Goal: Transaction & Acquisition: Obtain resource

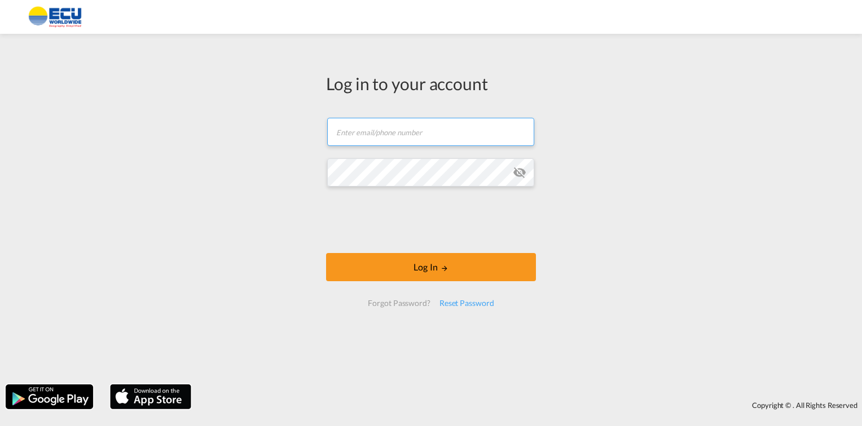
paste input "[PERSON_NAME][EMAIL_ADDRESS][PERSON_NAME][DOMAIN_NAME]"
type input "[PERSON_NAME][EMAIL_ADDRESS][PERSON_NAME][DOMAIN_NAME]"
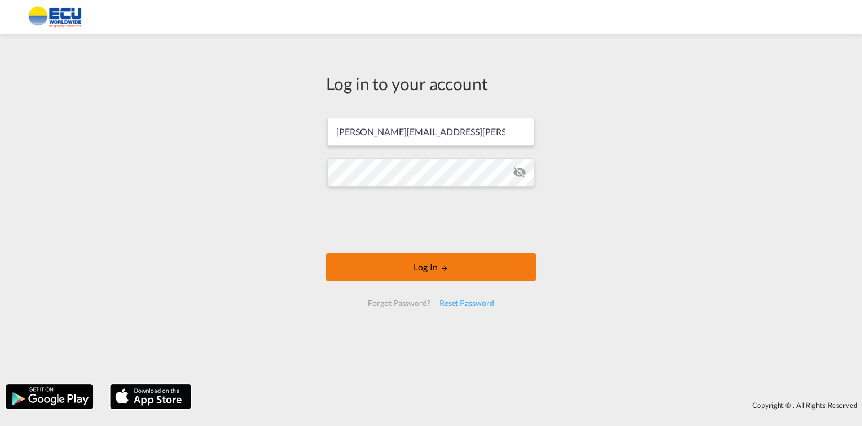
click at [388, 275] on button "Log In" at bounding box center [431, 267] width 210 height 28
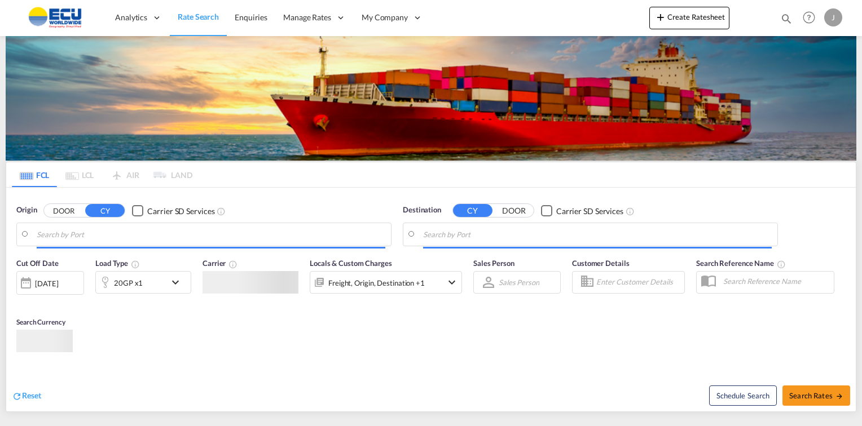
type input "[GEOGRAPHIC_DATA], [GEOGRAPHIC_DATA]"
type input "[GEOGRAPHIC_DATA], [GEOGRAPHIC_DATA], CATOR"
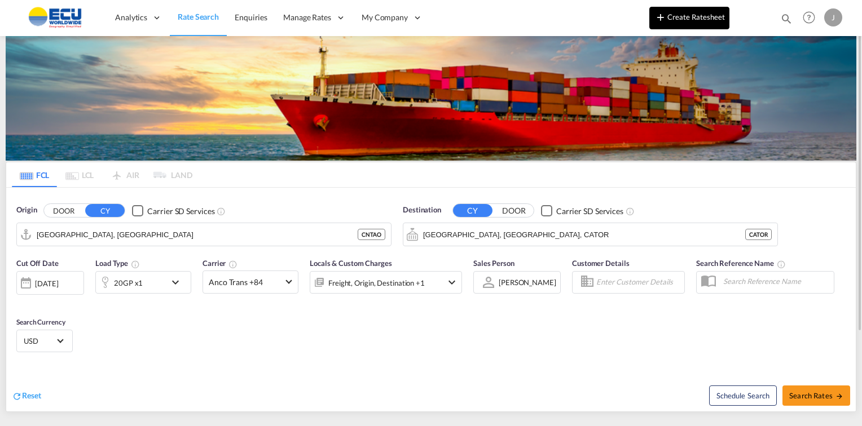
click at [667, 16] on md-icon "icon-plus 400-fg" at bounding box center [661, 17] width 14 height 14
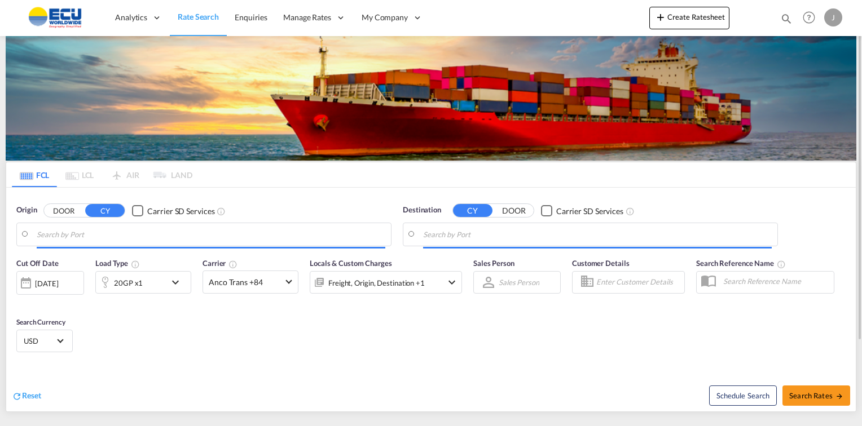
type input "[GEOGRAPHIC_DATA], [GEOGRAPHIC_DATA]"
type input "[GEOGRAPHIC_DATA], [GEOGRAPHIC_DATA], CATOR"
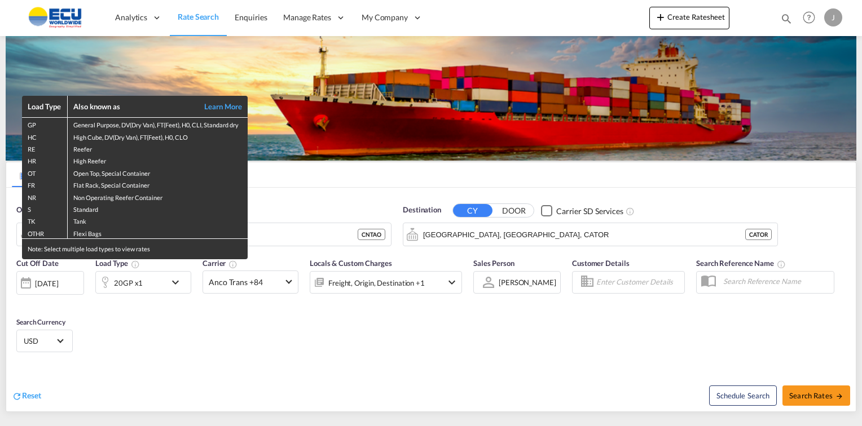
click at [320, 182] on div "Load Type Also known as Learn More GP General Purpose, DV(Dry Van), FT(Feet), H…" at bounding box center [431, 213] width 862 height 426
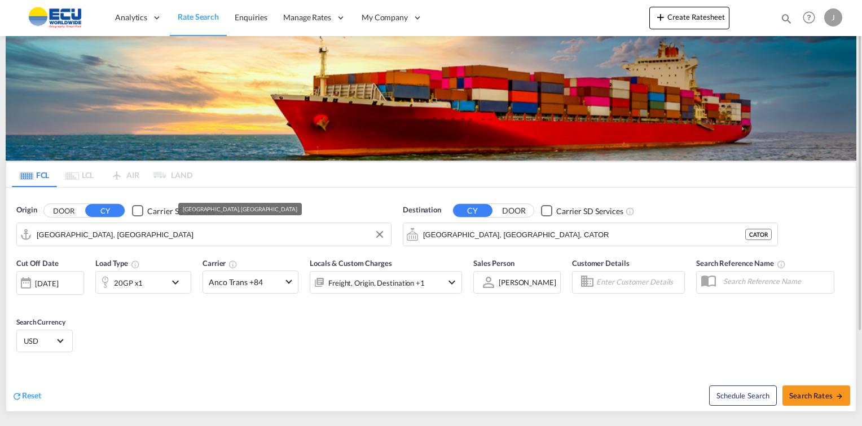
click at [59, 239] on input "[GEOGRAPHIC_DATA], [GEOGRAPHIC_DATA]" at bounding box center [211, 234] width 349 height 17
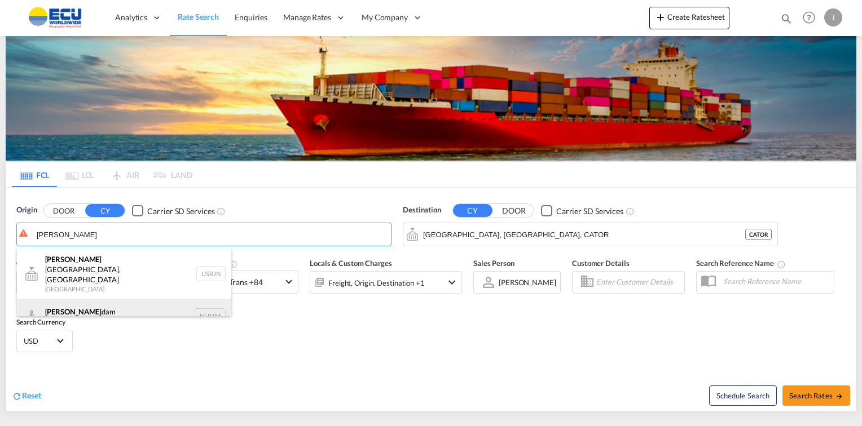
click at [81, 305] on div "[PERSON_NAME] dam [GEOGRAPHIC_DATA] NLRTM" at bounding box center [124, 316] width 214 height 34
type input "[GEOGRAPHIC_DATA], NLRTM"
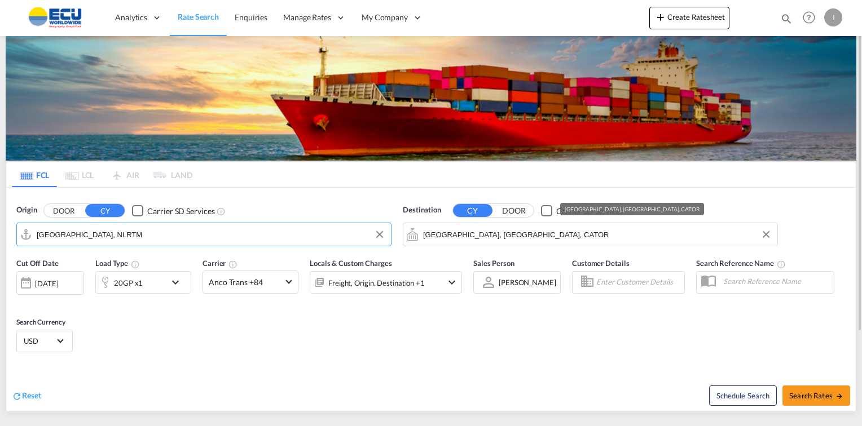
click at [486, 238] on input "[GEOGRAPHIC_DATA], [GEOGRAPHIC_DATA], CATOR" at bounding box center [597, 234] width 349 height 17
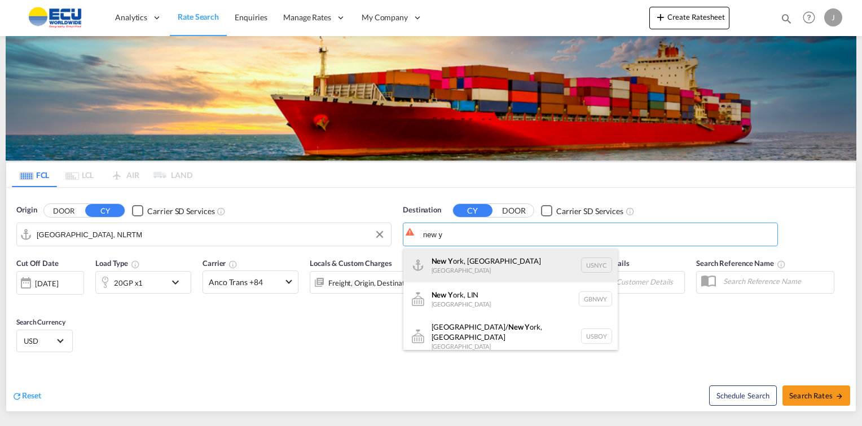
click at [470, 267] on div "New Y ork, [GEOGRAPHIC_DATA] [GEOGRAPHIC_DATA] USNYC" at bounding box center [510, 266] width 214 height 34
type input "[US_STATE], [GEOGRAPHIC_DATA], USNYC"
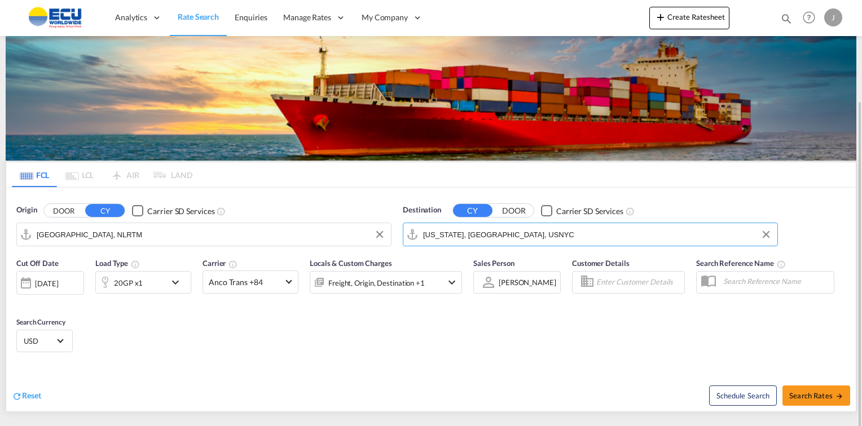
scroll to position [56, 0]
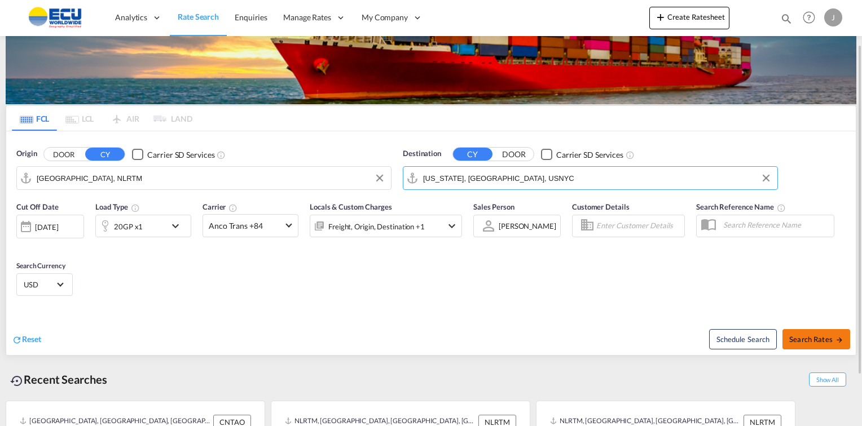
click at [809, 338] on span "Search Rates" at bounding box center [816, 339] width 54 height 9
type input "NLRTM to USNYC / [DATE]"
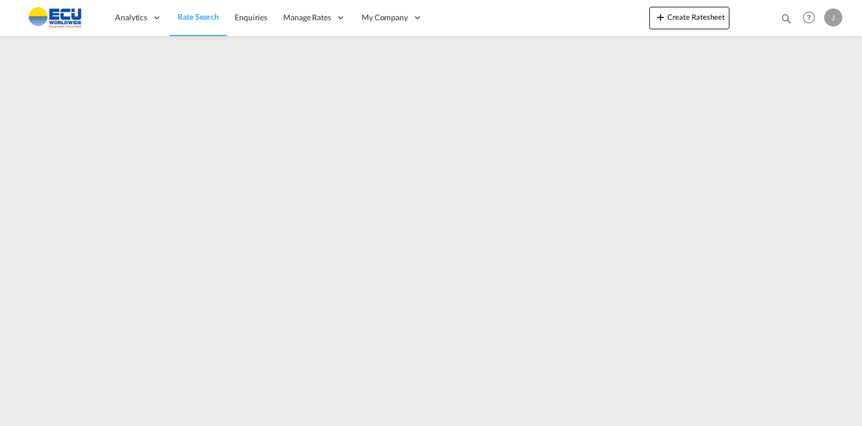
click at [858, 27] on md-toolbar "Analytics Reports Dashboard Rate Search Enquiries Manage Rates Contract Rates" at bounding box center [431, 18] width 862 height 36
